Goal: Information Seeking & Learning: Find specific fact

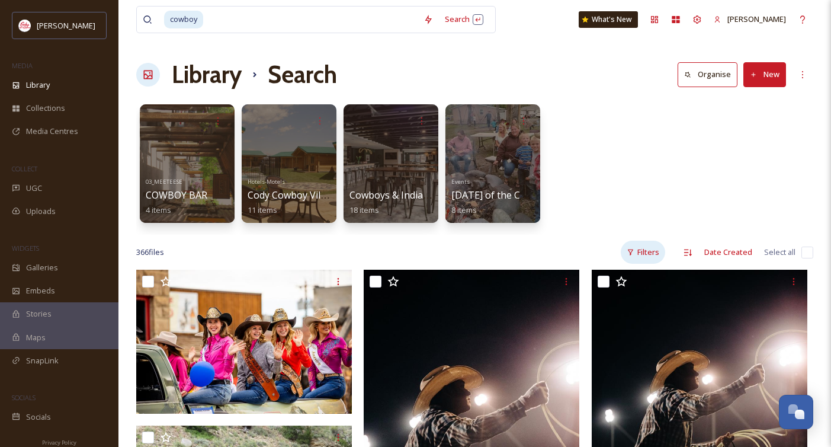
click at [633, 251] on icon at bounding box center [631, 252] width 8 height 8
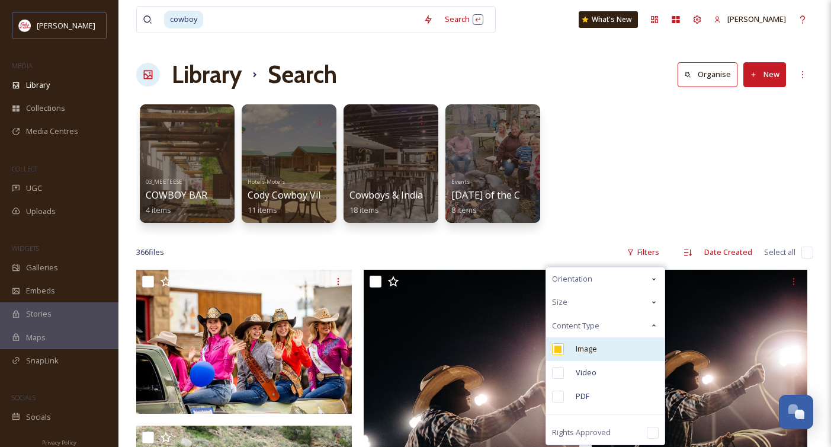
click at [602, 346] on div "Image" at bounding box center [605, 349] width 118 height 24
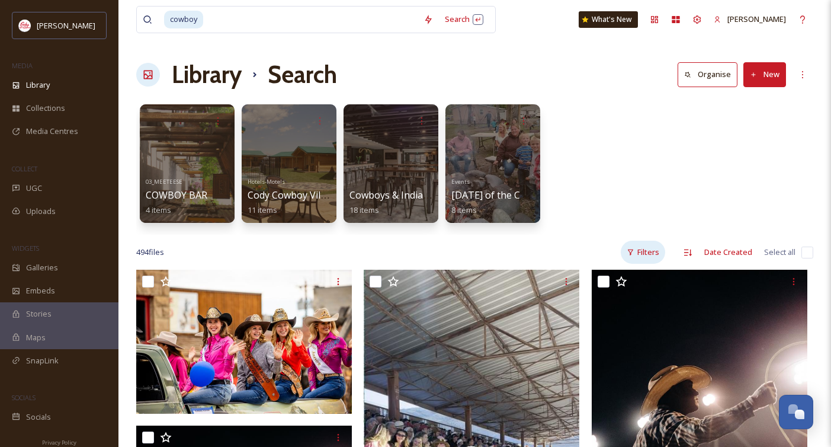
click at [632, 250] on icon at bounding box center [631, 252] width 8 height 8
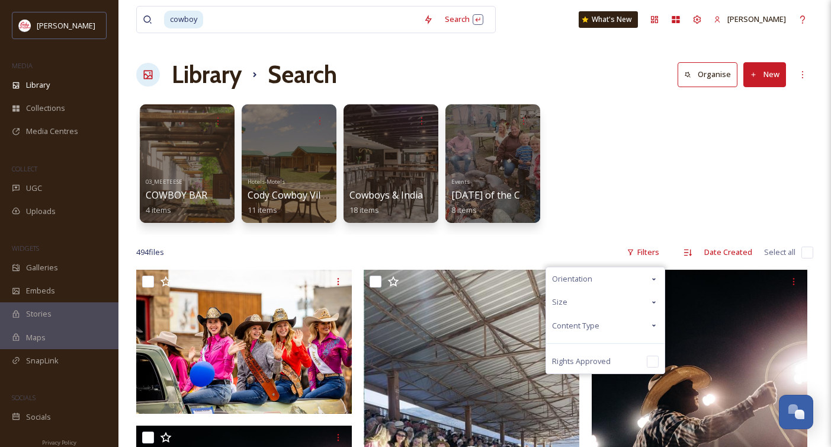
click at [596, 321] on span "Content Type" at bounding box center [575, 325] width 47 height 11
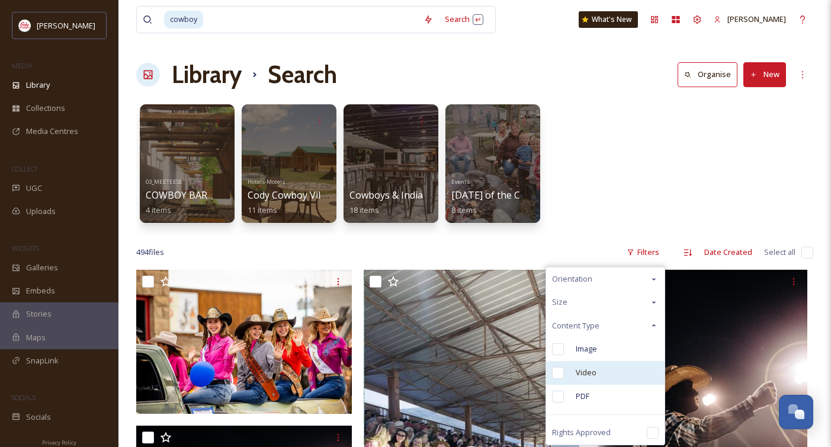
click at [598, 373] on div "Video" at bounding box center [605, 373] width 118 height 24
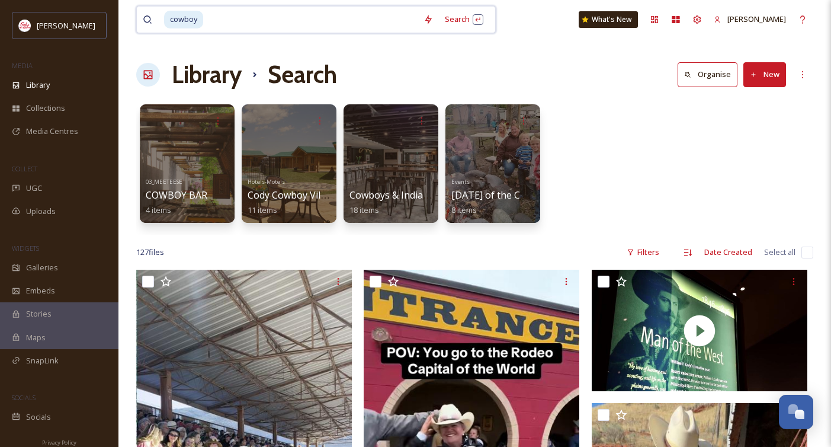
click at [217, 18] on input at bounding box center [310, 20] width 213 height 26
type input "c"
type input "[PERSON_NAME]"
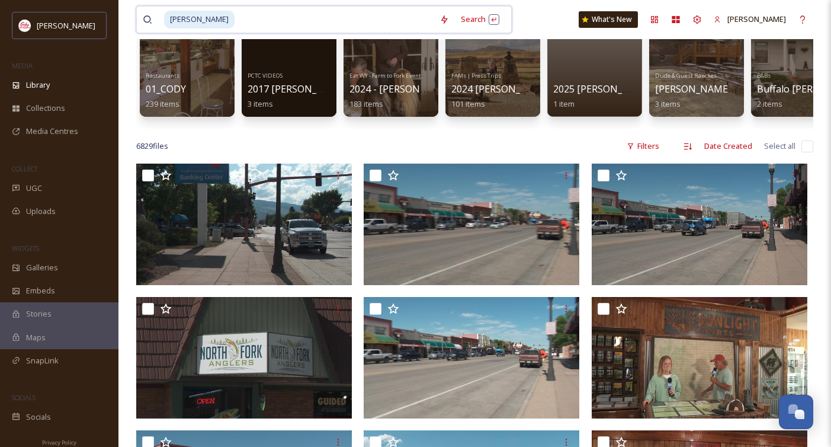
scroll to position [108, 0]
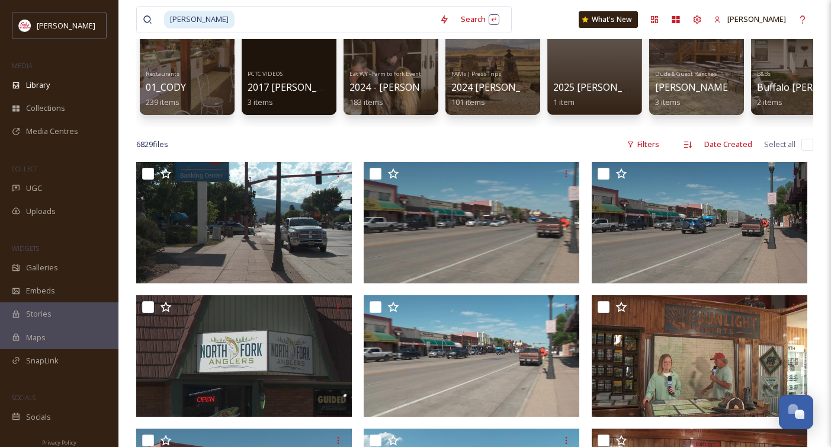
click at [645, 140] on div "Filters" at bounding box center [643, 144] width 44 height 23
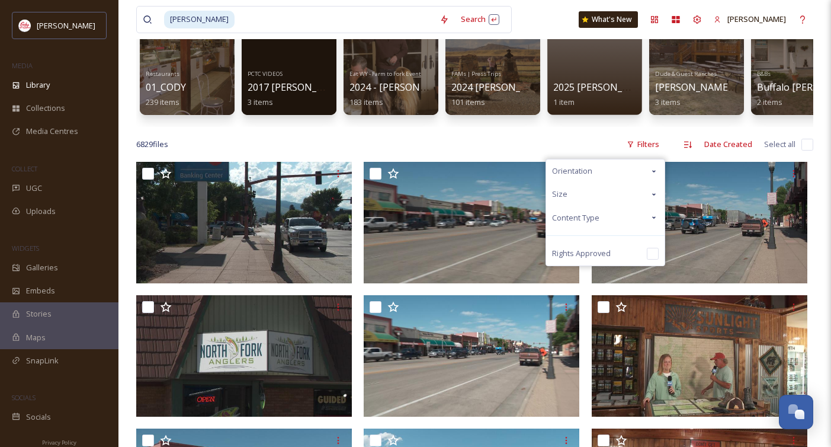
click at [618, 211] on div "Content Type" at bounding box center [605, 217] width 118 height 23
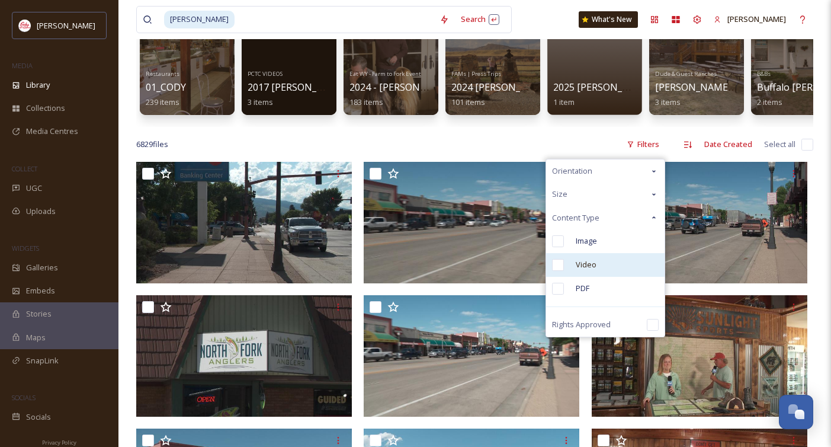
click at [593, 272] on div "Video" at bounding box center [605, 265] width 118 height 24
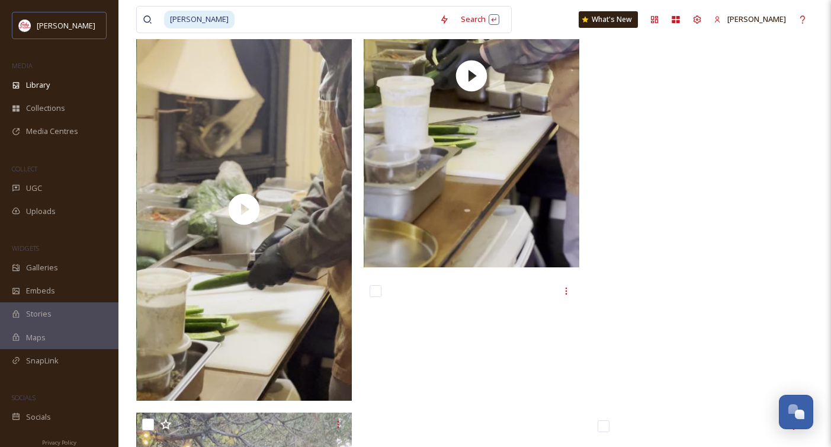
scroll to position [6330, 0]
